Goal: Use online tool/utility: Utilize a website feature to perform a specific function

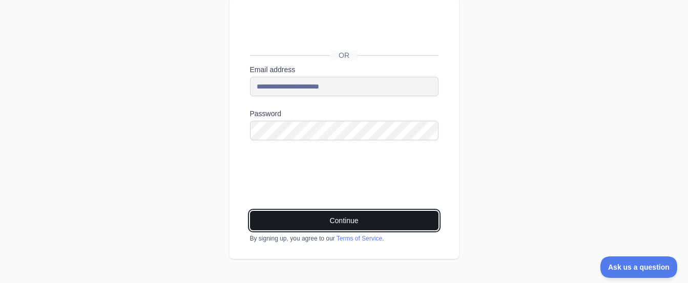
click at [400, 217] on button "Continue" at bounding box center [344, 220] width 189 height 19
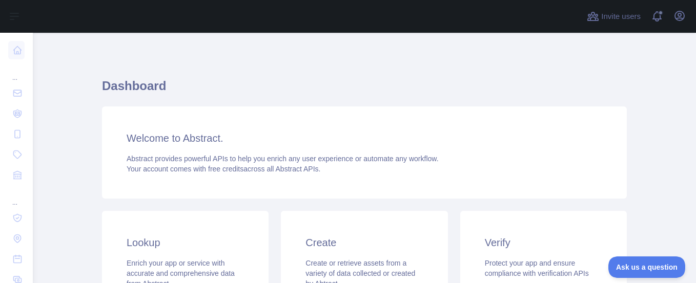
scroll to position [227, 0]
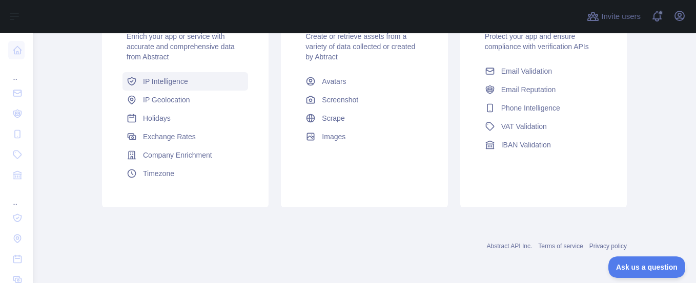
click at [143, 80] on span "IP Intelligence" at bounding box center [165, 81] width 45 height 10
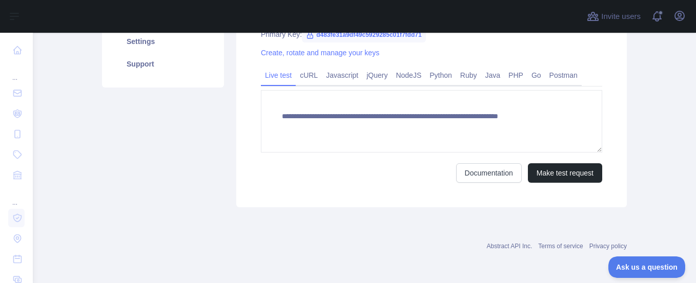
type textarea "**********"
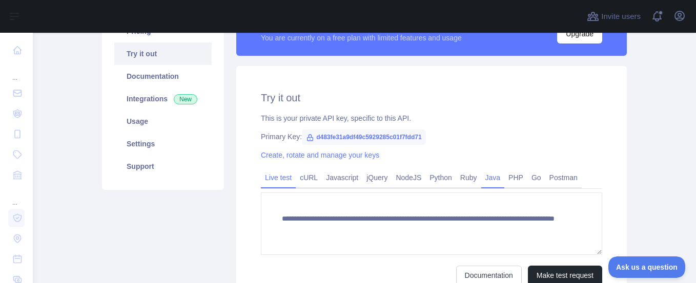
click at [487, 180] on link "Java" at bounding box center [493, 178] width 24 height 16
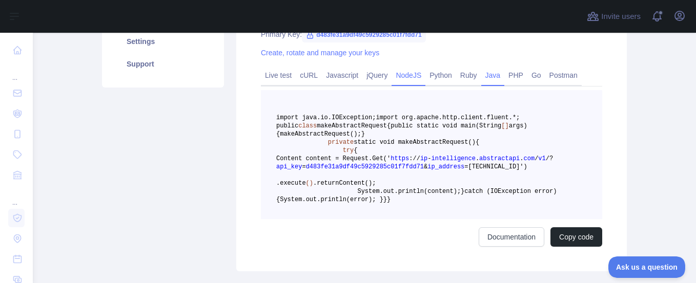
scroll to position [255, 0]
